Goal: Task Accomplishment & Management: Manage account settings

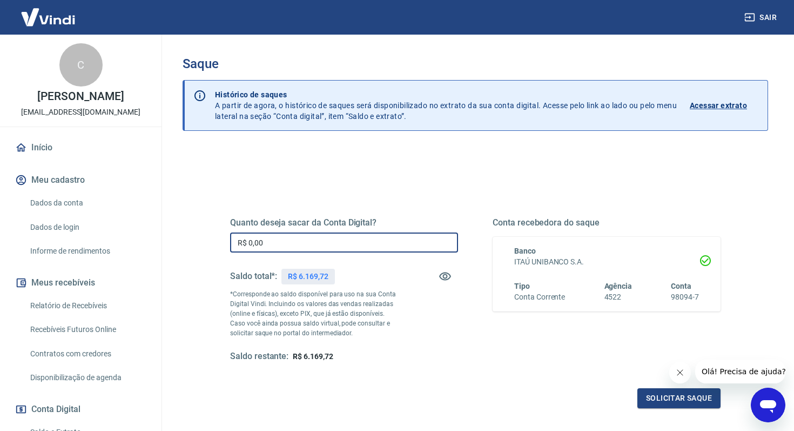
click at [297, 247] on input "R$ 0,00" at bounding box center [344, 242] width 228 height 20
type input "R$ 5.000,00"
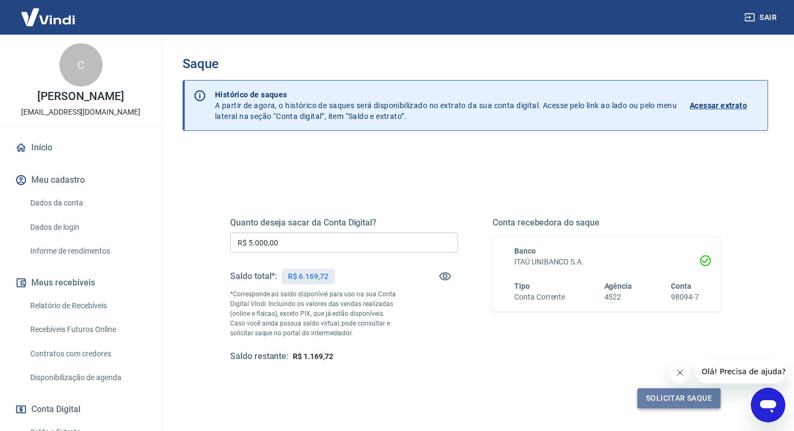
click at [646, 391] on button "Solicitar saque" at bounding box center [678, 398] width 83 height 20
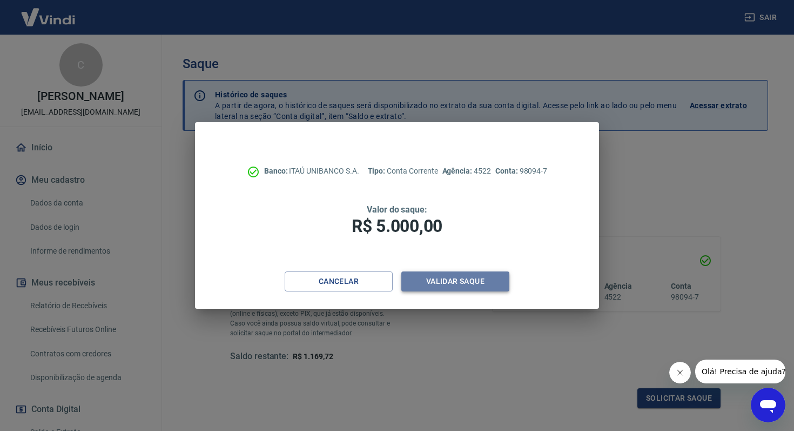
click at [500, 283] on button "Validar saque" at bounding box center [455, 281] width 108 height 20
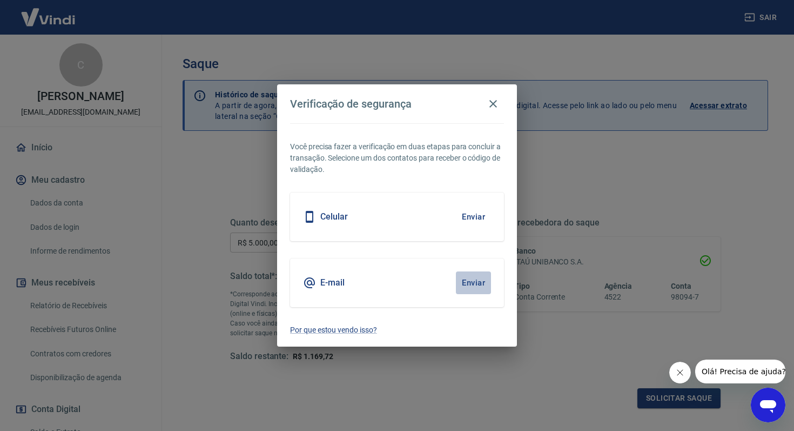
click at [466, 283] on button "Enviar" at bounding box center [473, 282] width 35 height 23
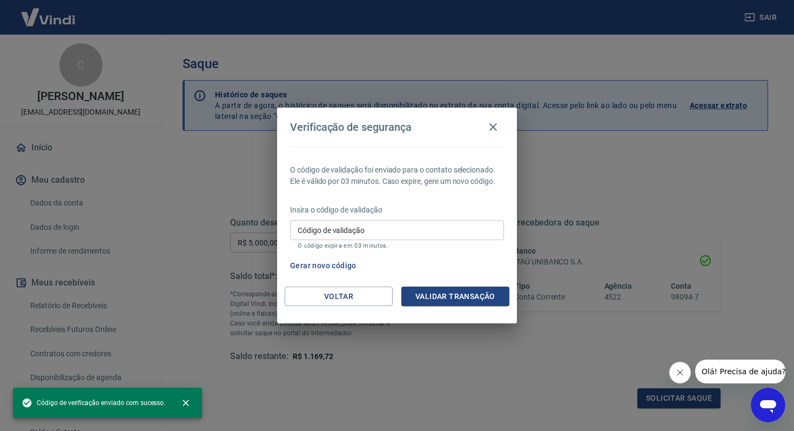
click at [381, 232] on input "Código de validação" at bounding box center [397, 230] width 214 height 20
paste input "954604"
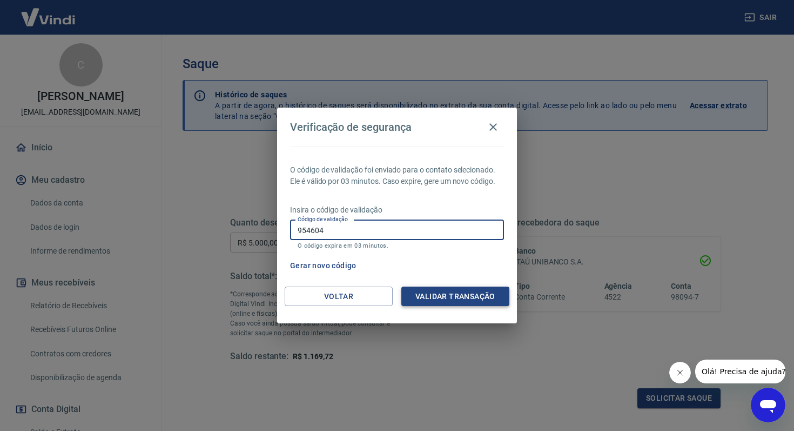
type input "954604"
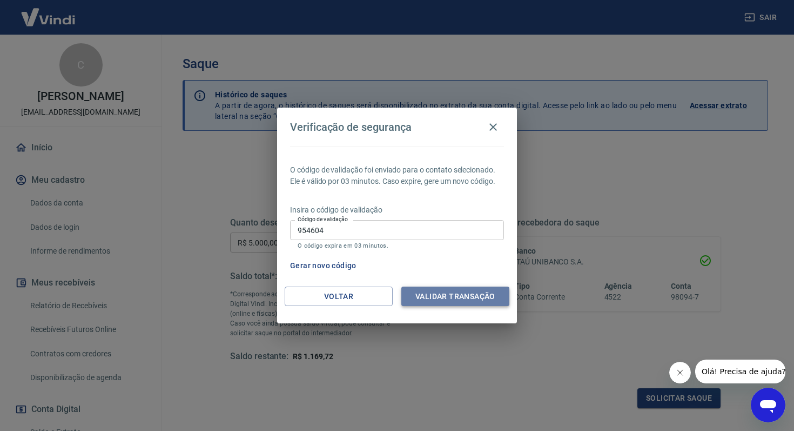
click at [471, 290] on button "Validar transação" at bounding box center [455, 296] width 108 height 20
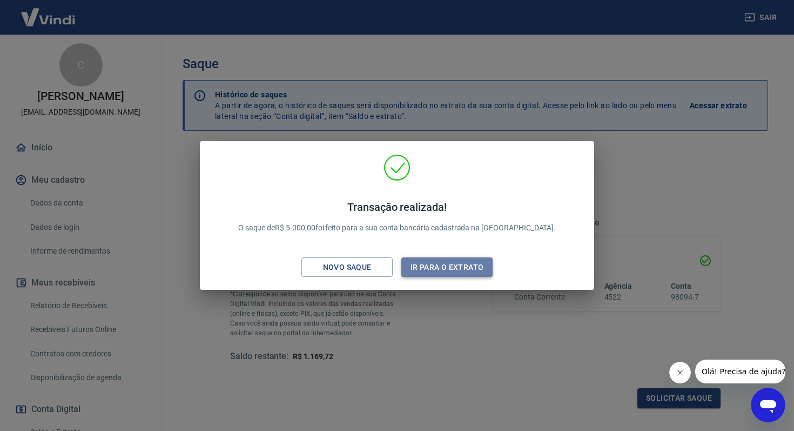
click at [446, 269] on button "Ir para o extrato" at bounding box center [446, 267] width 91 height 20
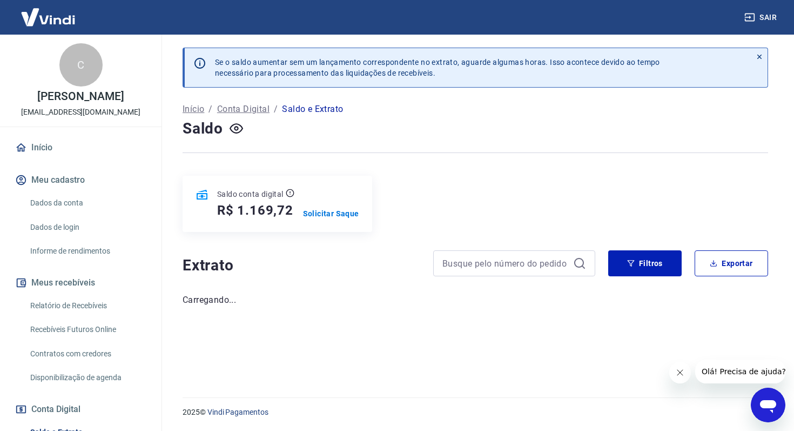
click at [245, 211] on h5 "R$ 1.169,72" at bounding box center [255, 210] width 76 height 17
